Goal: Obtain resource: Obtain resource

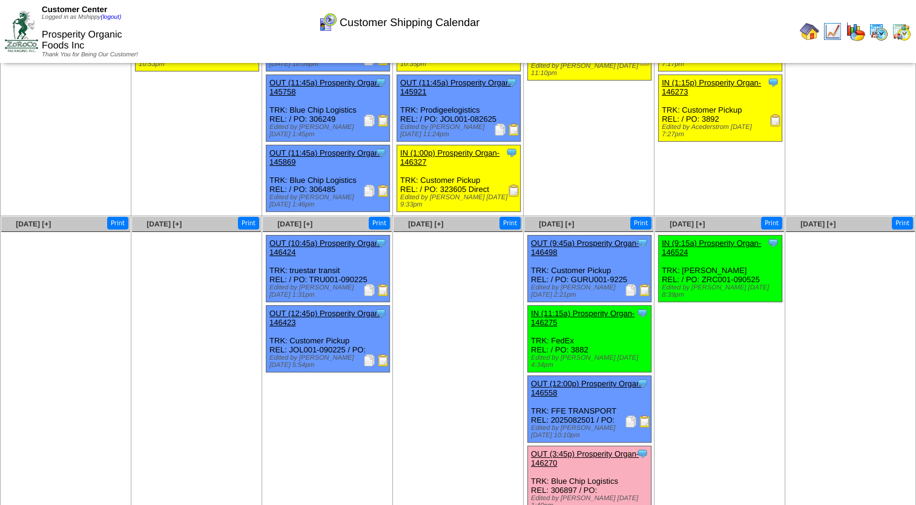
scroll to position [100, 0]
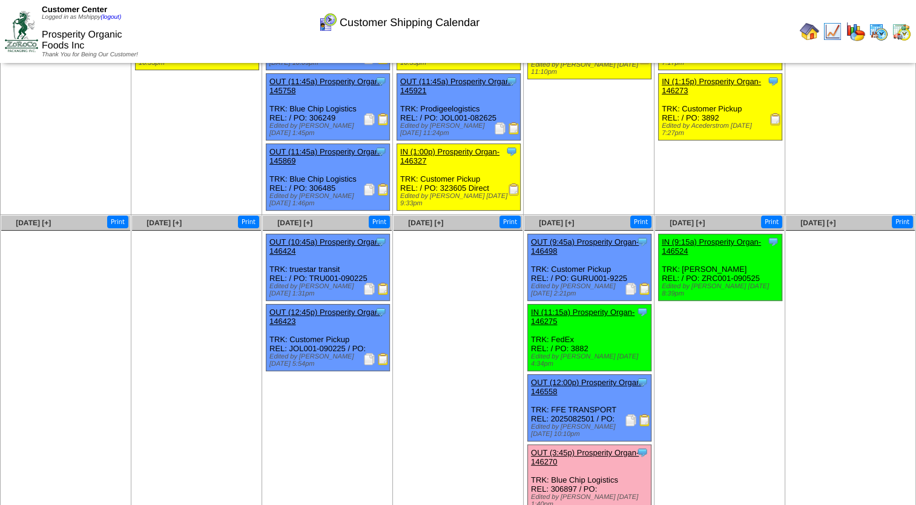
click at [640, 414] on img at bounding box center [645, 420] width 12 height 12
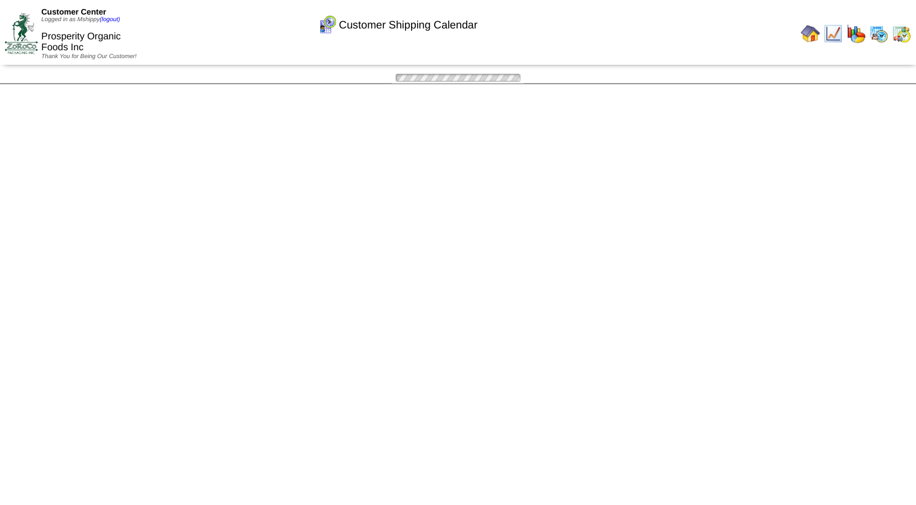
scroll to position [100, 0]
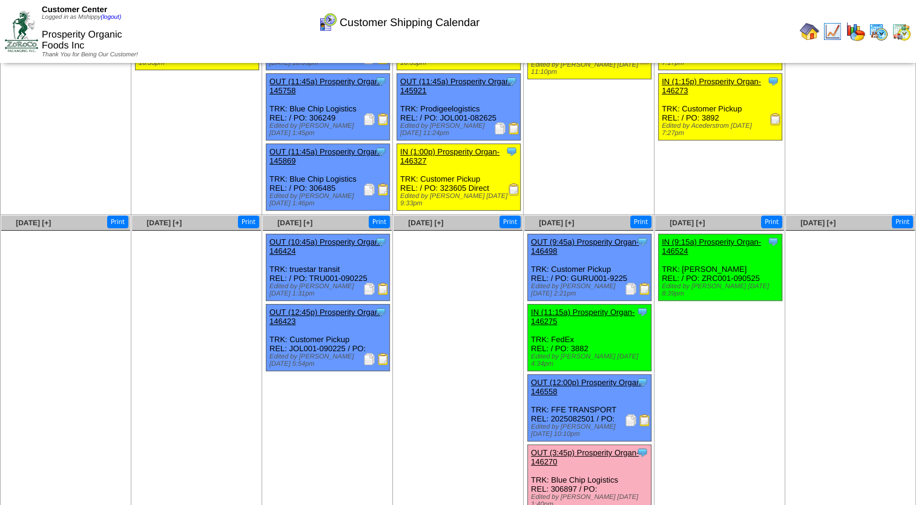
click at [627, 414] on img at bounding box center [631, 420] width 12 height 12
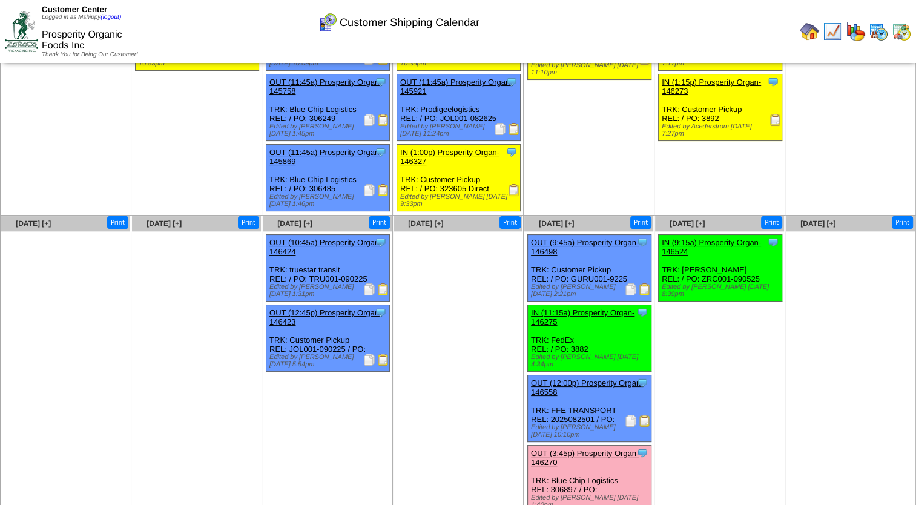
scroll to position [100, 0]
